Goal: Information Seeking & Learning: Learn about a topic

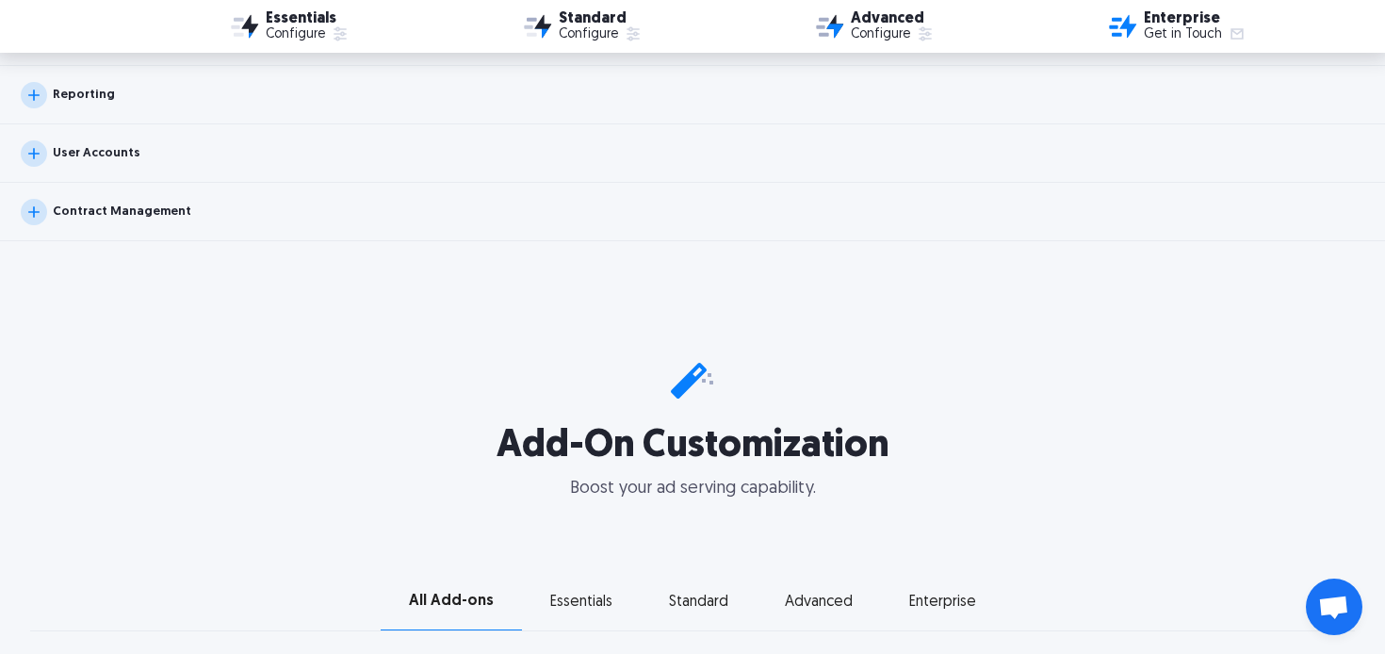
scroll to position [2463, 0]
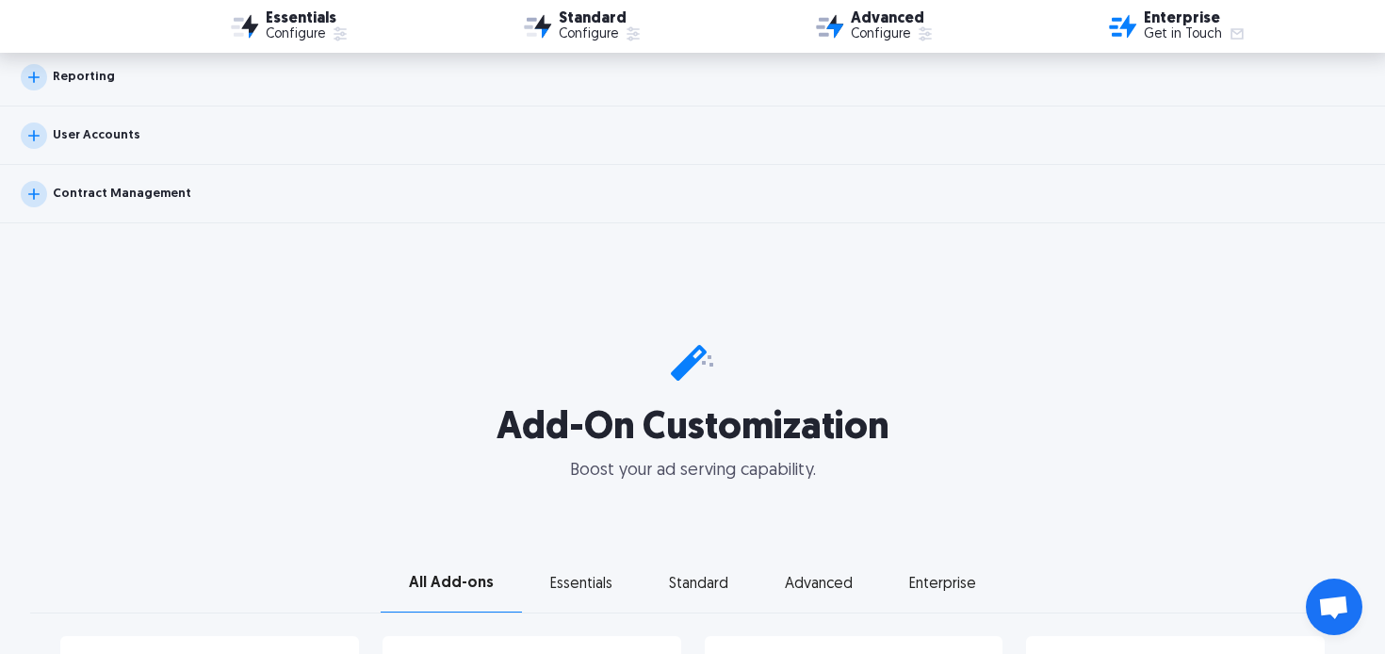
click at [666, 164] on div "User Accounts" at bounding box center [692, 135] width 1385 height 58
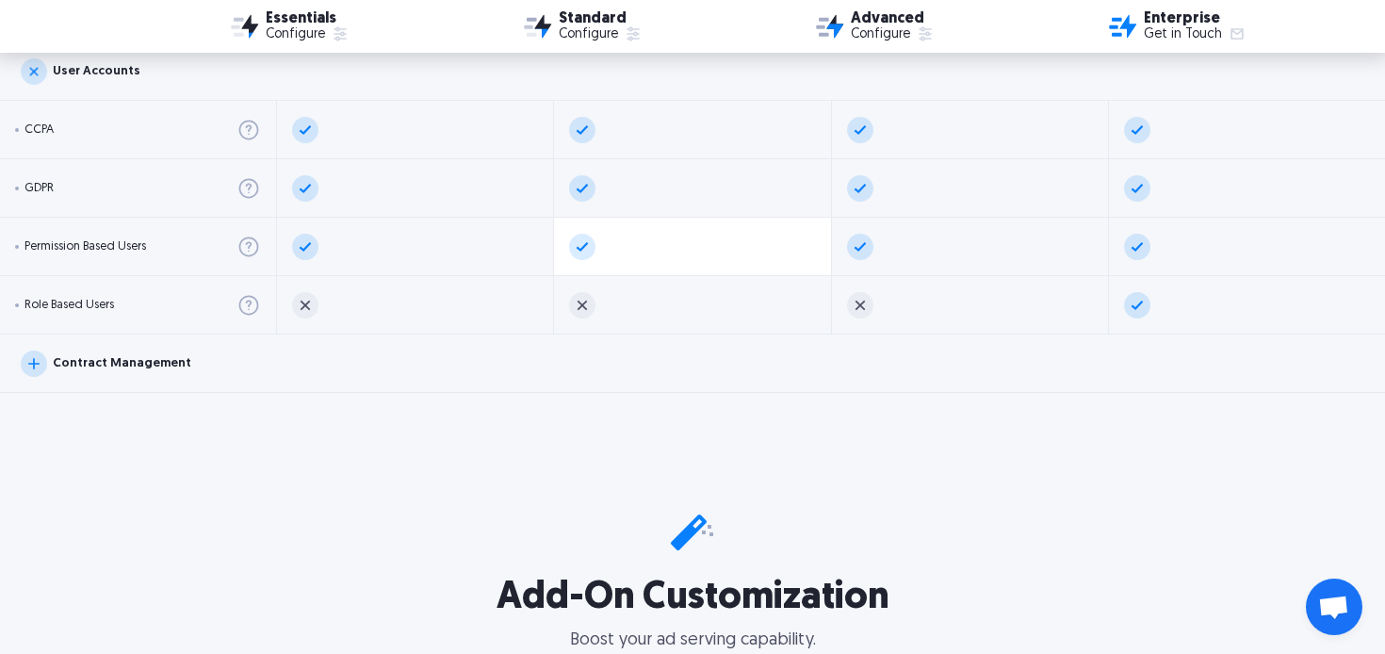
scroll to position [2536, 0]
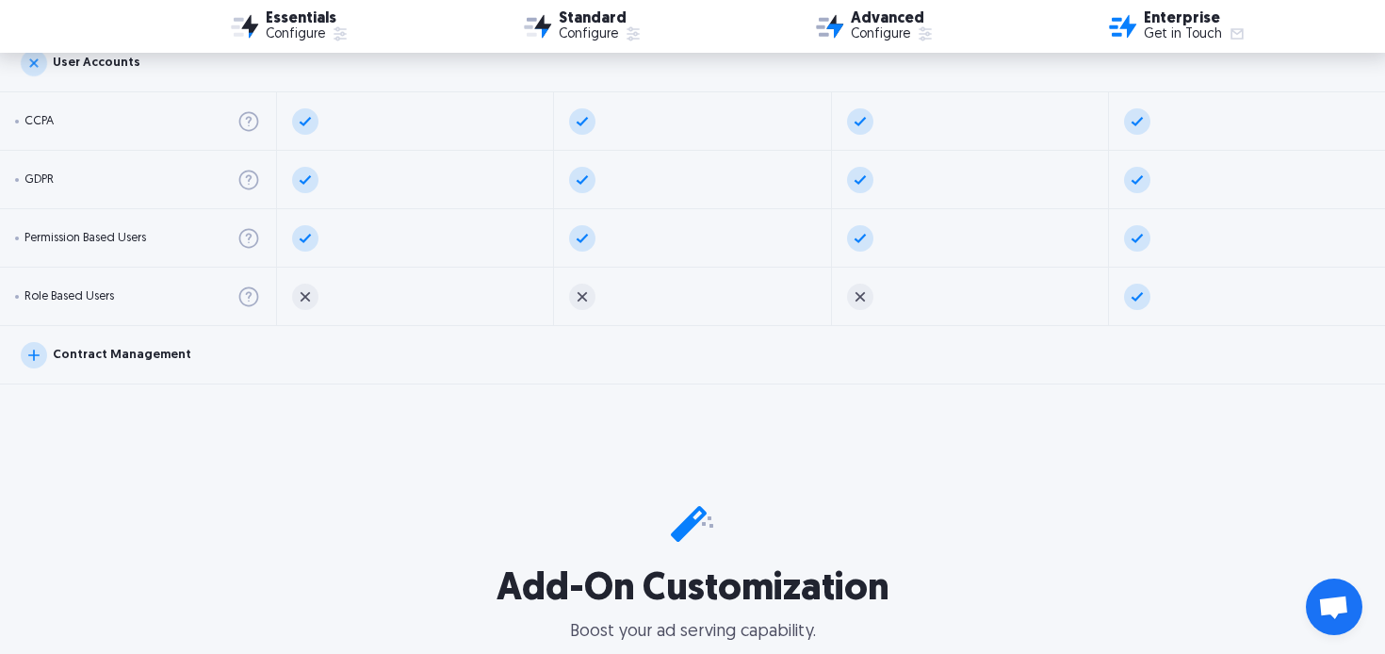
click at [824, 384] on div "All Editions & Top Features Types of Ad Serving Number of Advertisers Third-Par…" at bounding box center [692, 599] width 1385 height 4805
click at [742, 369] on div "Contract Management" at bounding box center [692, 355] width 1385 height 58
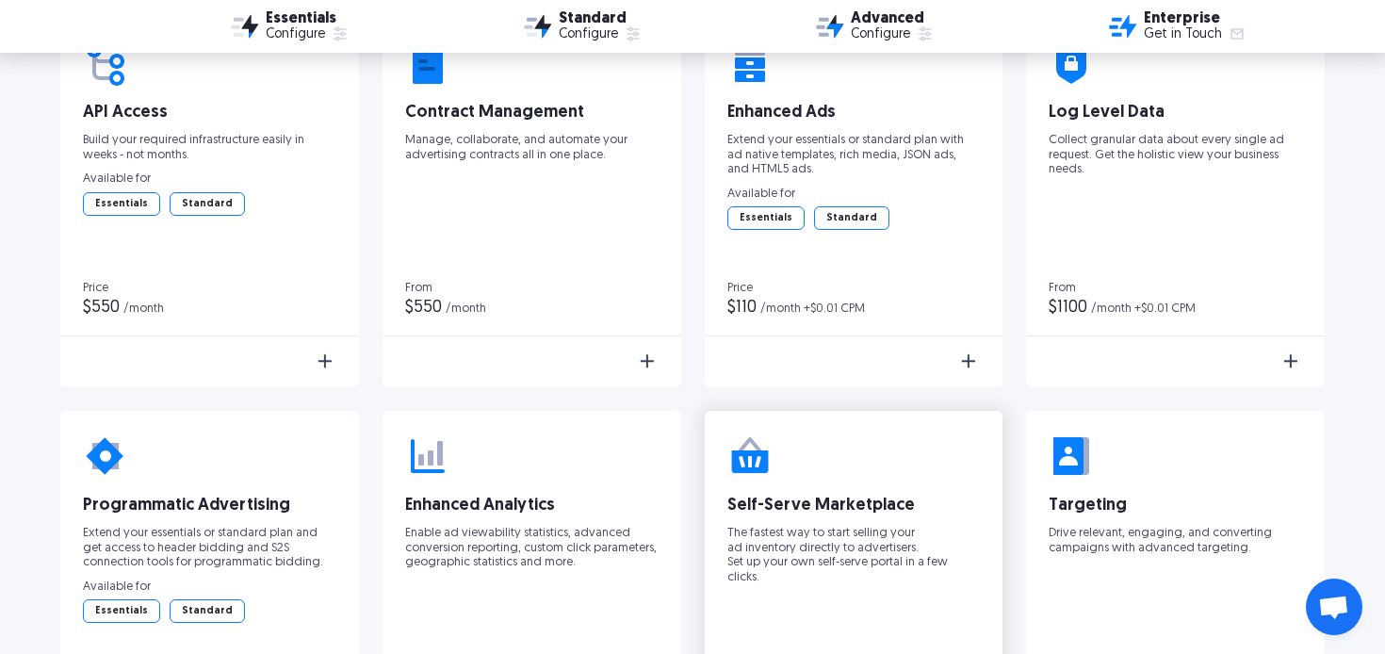
scroll to position [3547, 0]
click at [641, 346] on div "Learn More" at bounding box center [532, 361] width 299 height 49
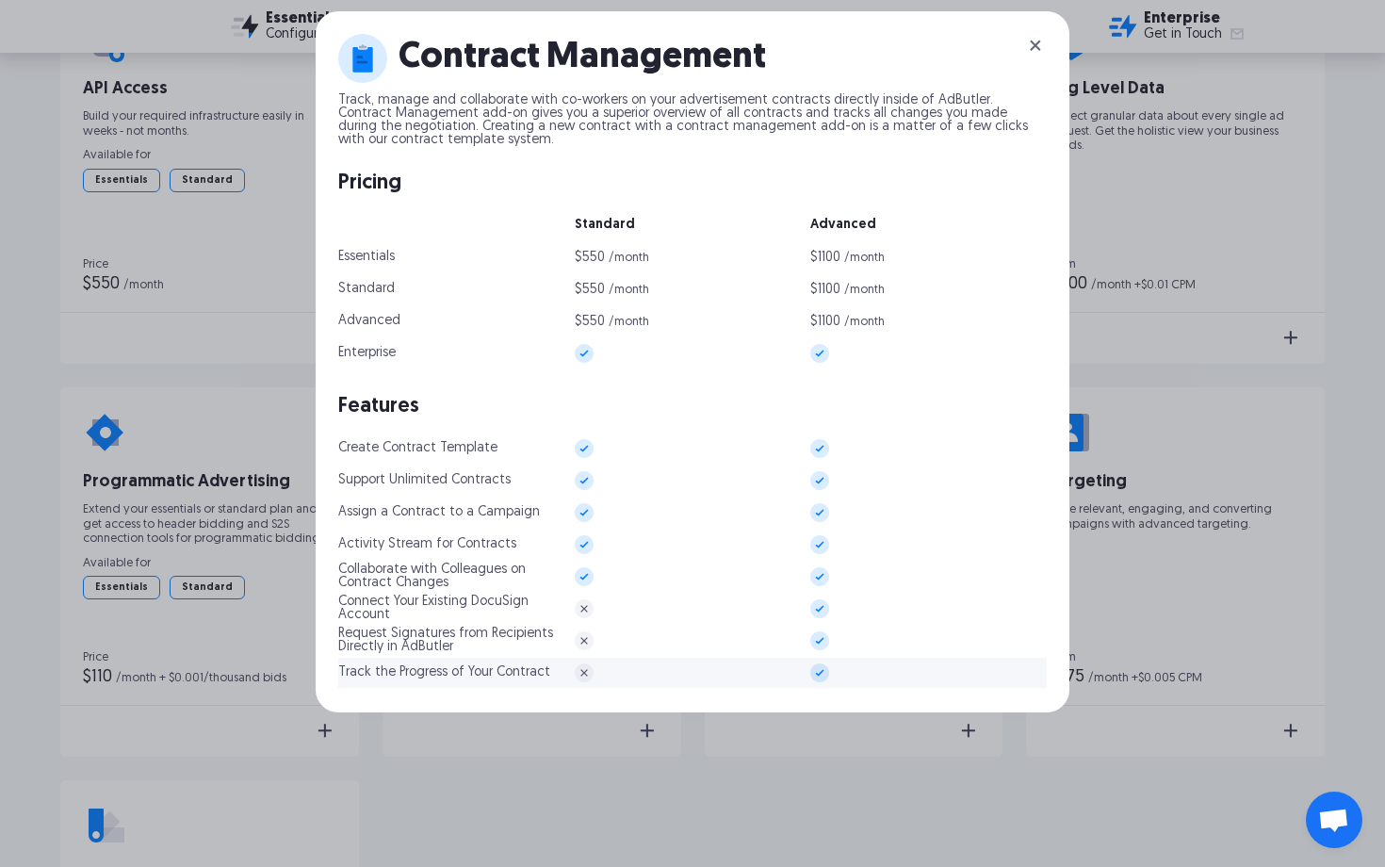
scroll to position [3565, 0]
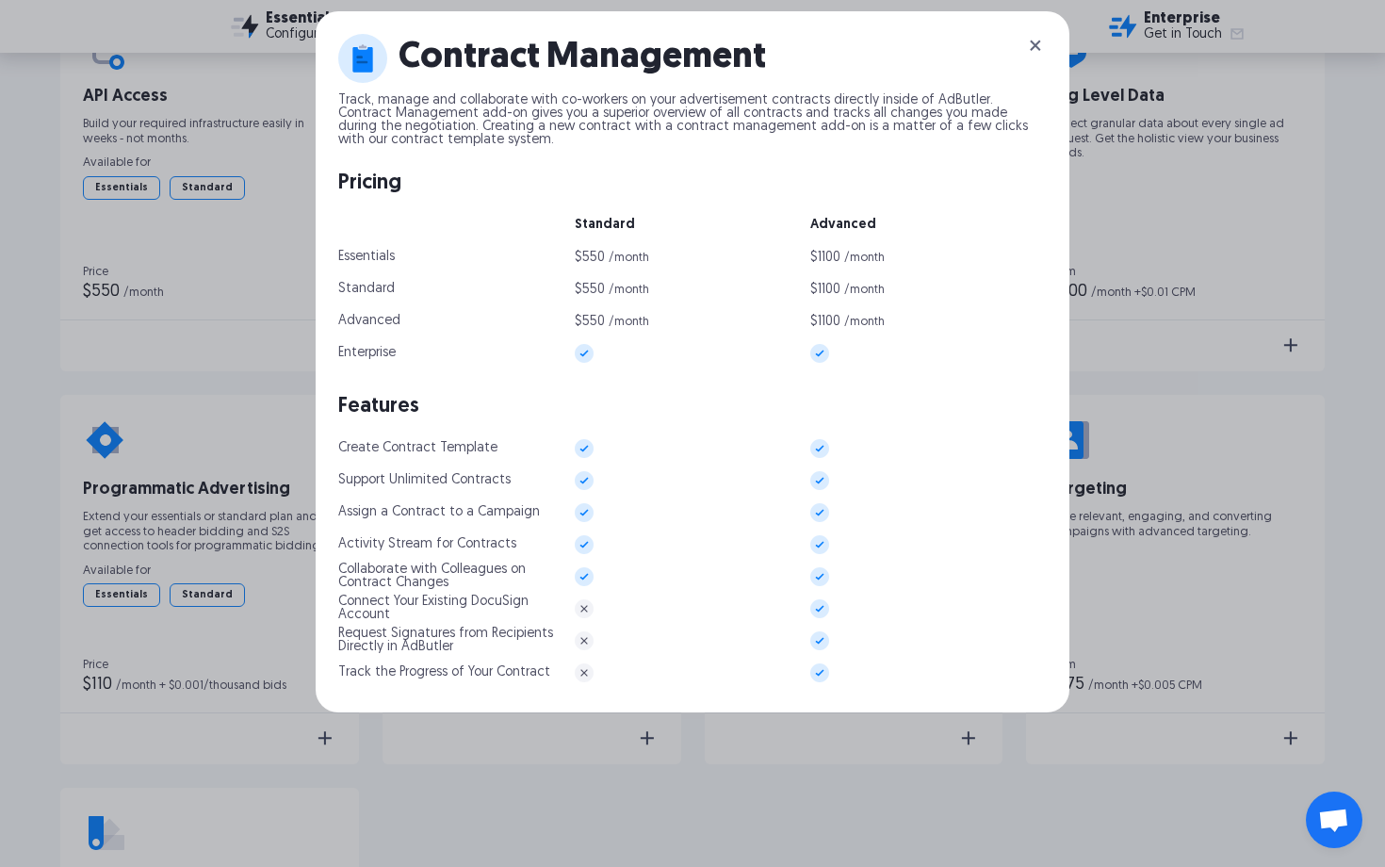
click at [198, 483] on div "Contract Management Track, manage and collaborate with co-workers on your adver…" at bounding box center [692, 433] width 1385 height 867
click at [1036, 49] on img at bounding box center [1035, 45] width 23 height 23
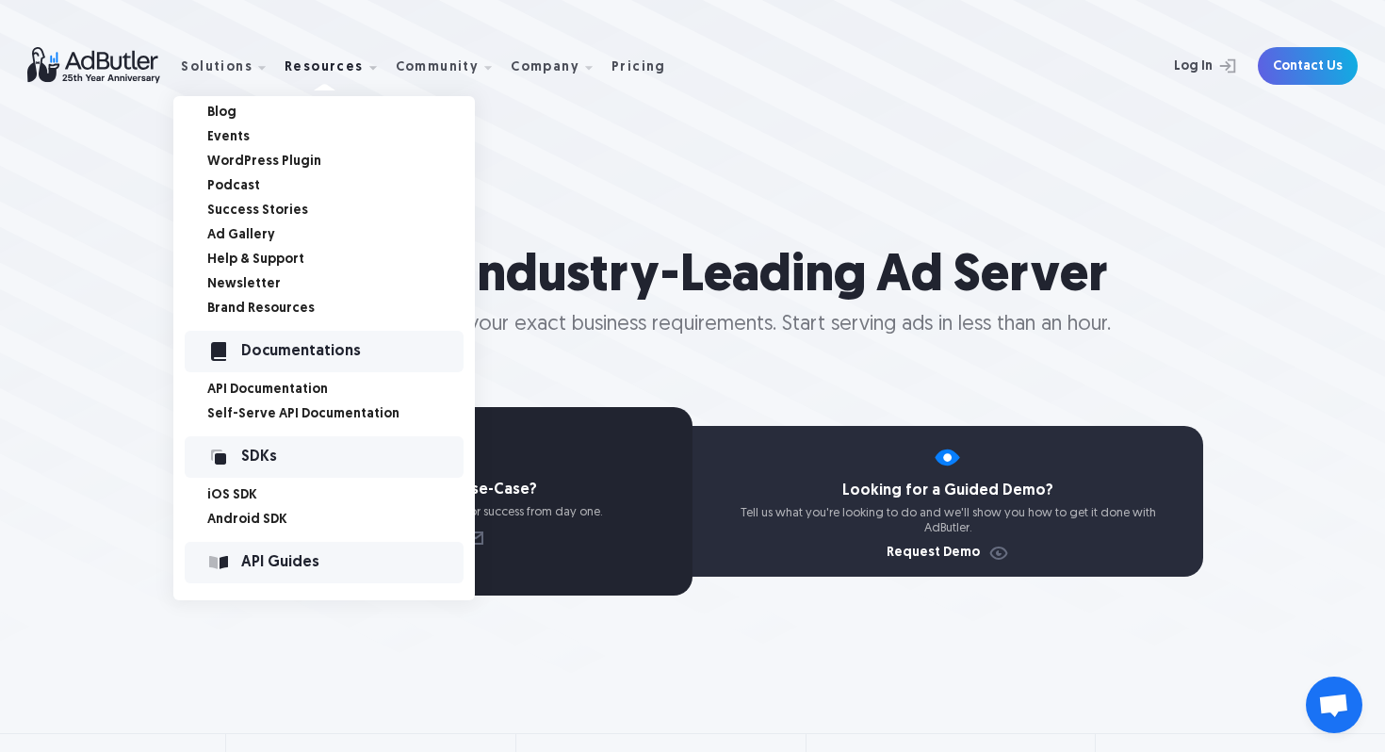
scroll to position [1, 0]
click at [250, 283] on link "Newsletter" at bounding box center [341, 283] width 268 height 13
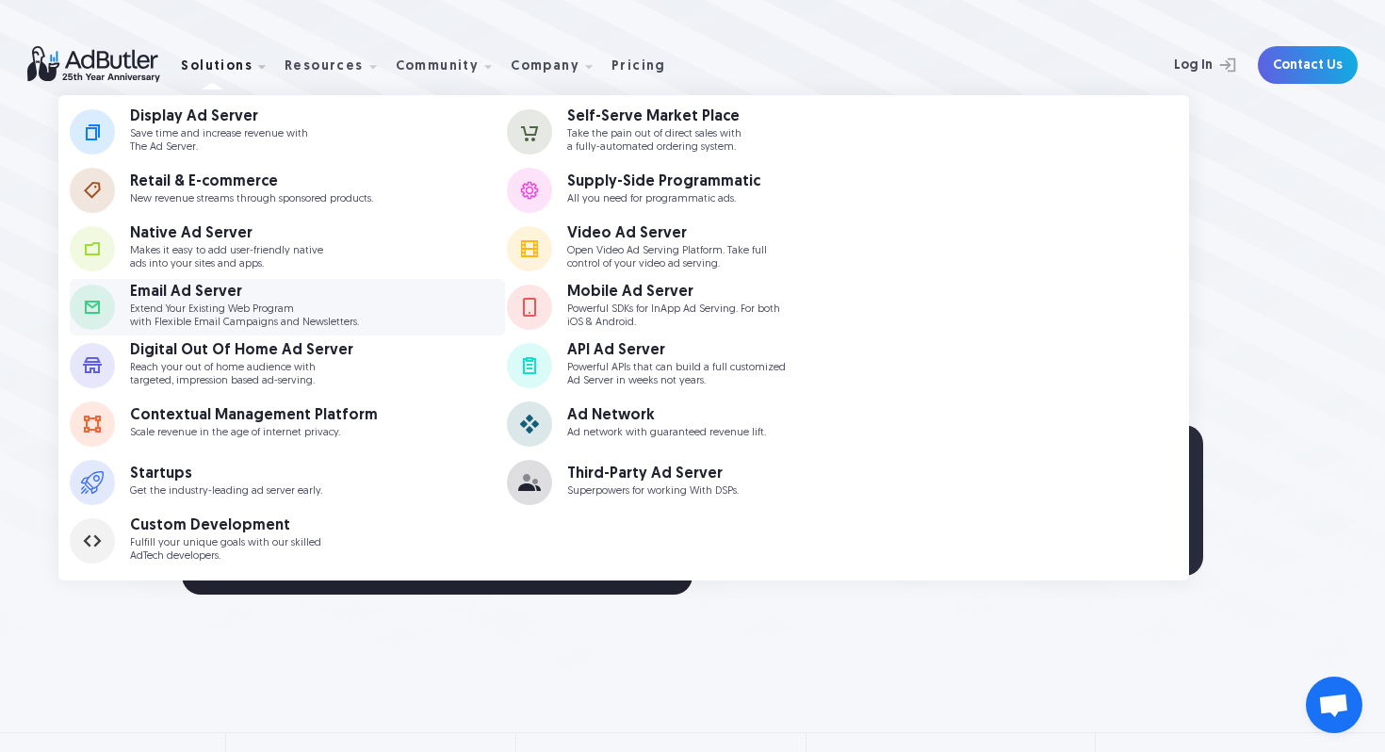
click at [251, 309] on p "Extend Your Existing Web Program with Flexible Email Campaigns and Newsletters." at bounding box center [244, 315] width 229 height 24
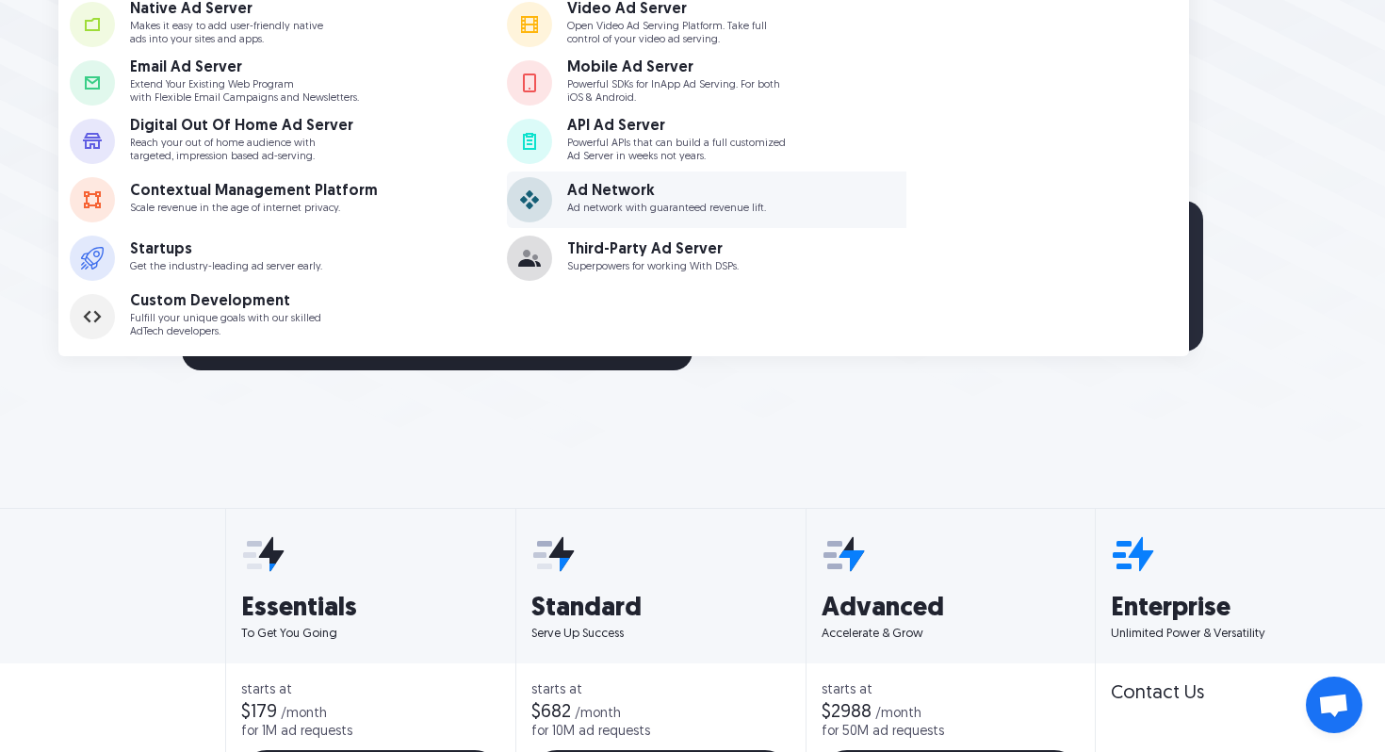
scroll to position [231, 0]
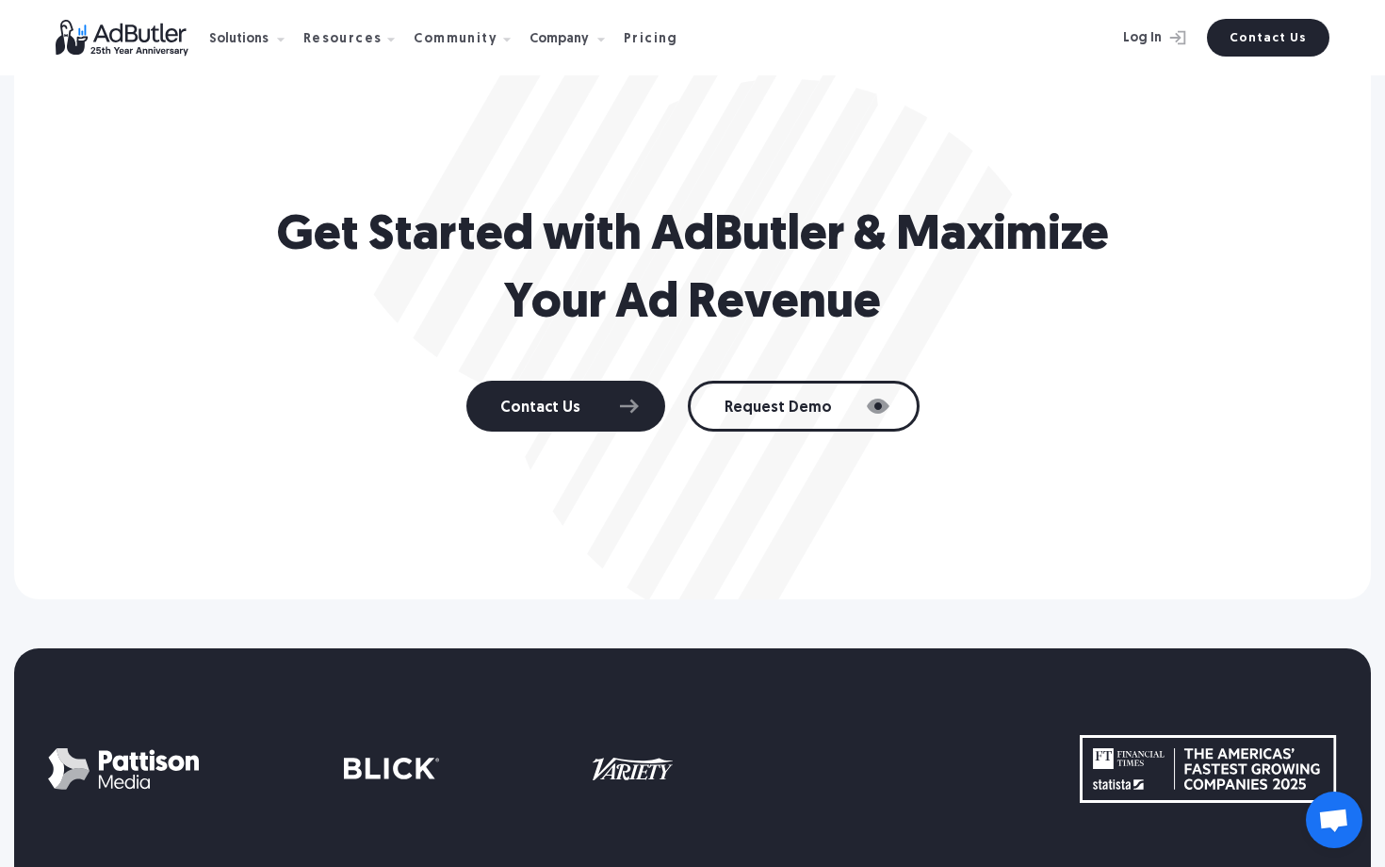
scroll to position [9945, 0]
